Goal: Find contact information: Find contact information

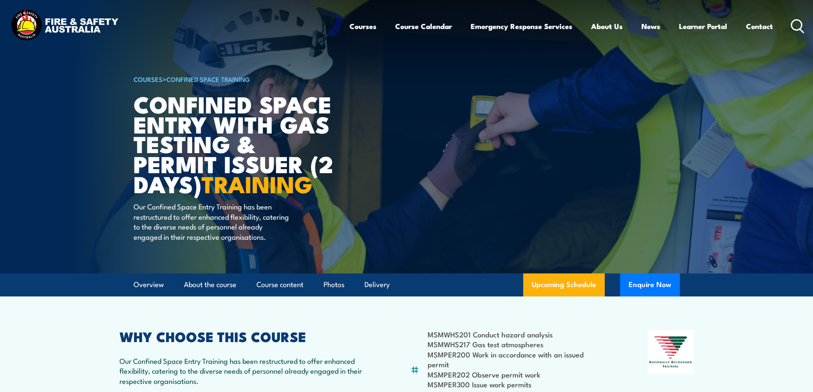
click at [50, 25] on img at bounding box center [65, 26] width 112 height 37
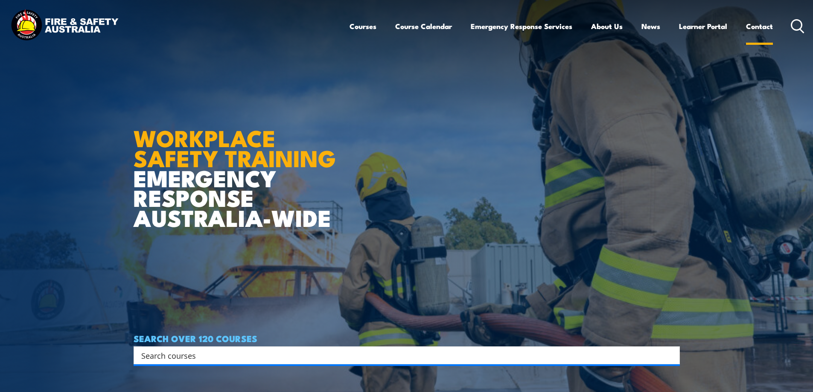
click at [757, 28] on link "Contact" at bounding box center [759, 26] width 27 height 23
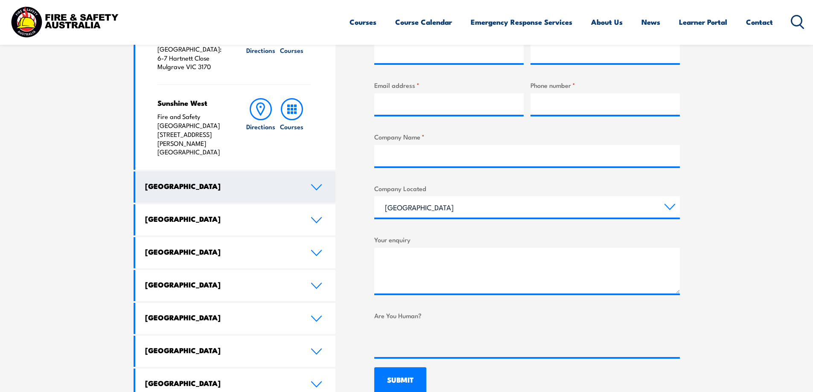
scroll to position [384, 0]
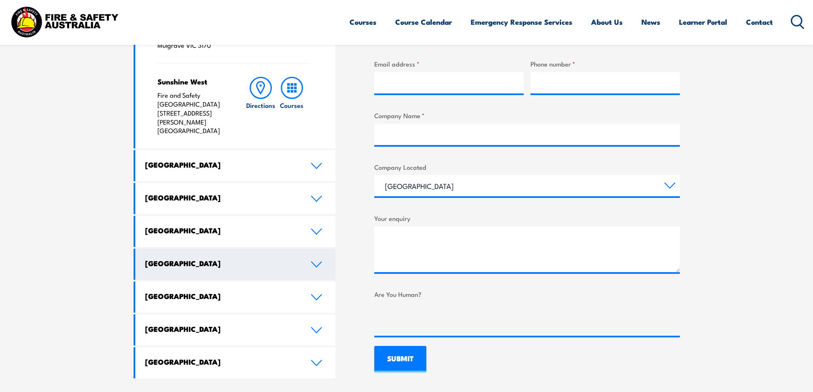
click at [263, 259] on h4 "[GEOGRAPHIC_DATA]" at bounding box center [221, 263] width 153 height 9
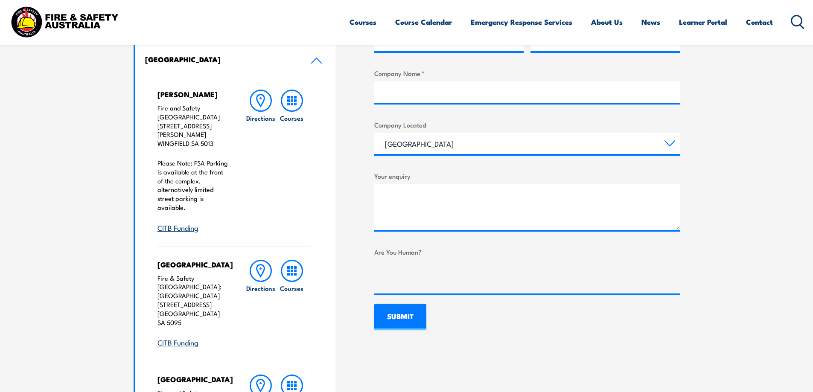
scroll to position [427, 0]
click at [264, 126] on link "Directions" at bounding box center [260, 160] width 31 height 143
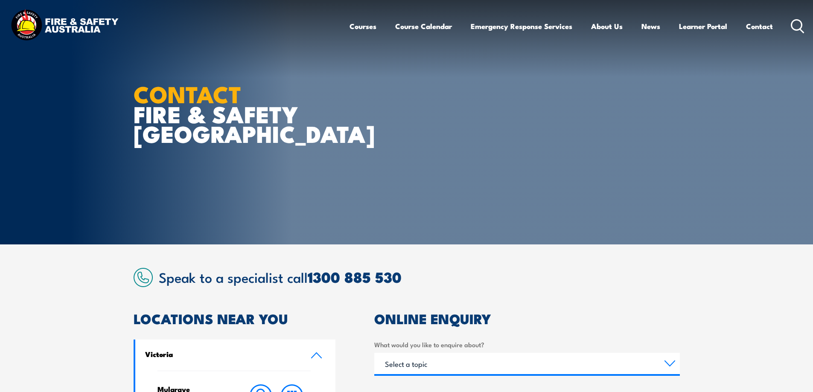
click at [88, 28] on img at bounding box center [65, 26] width 112 height 37
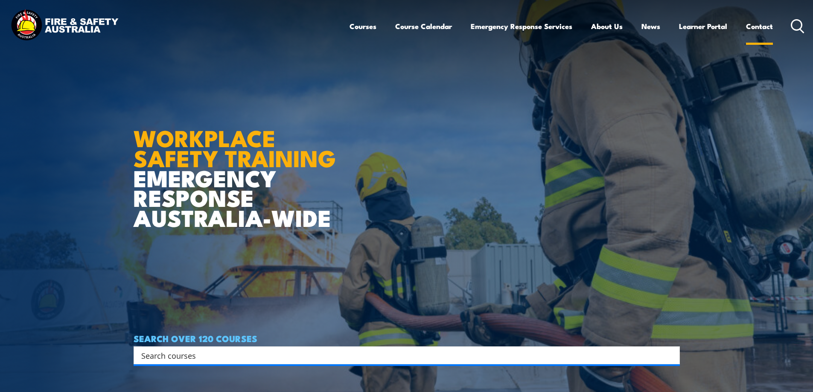
click at [757, 25] on link "Contact" at bounding box center [759, 26] width 27 height 23
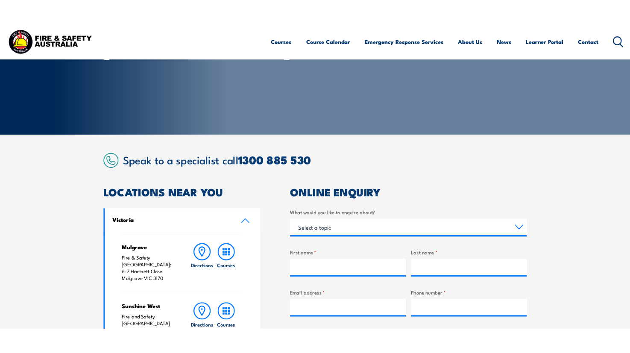
scroll to position [128, 0]
